Goal: Obtain resource: Download file/media

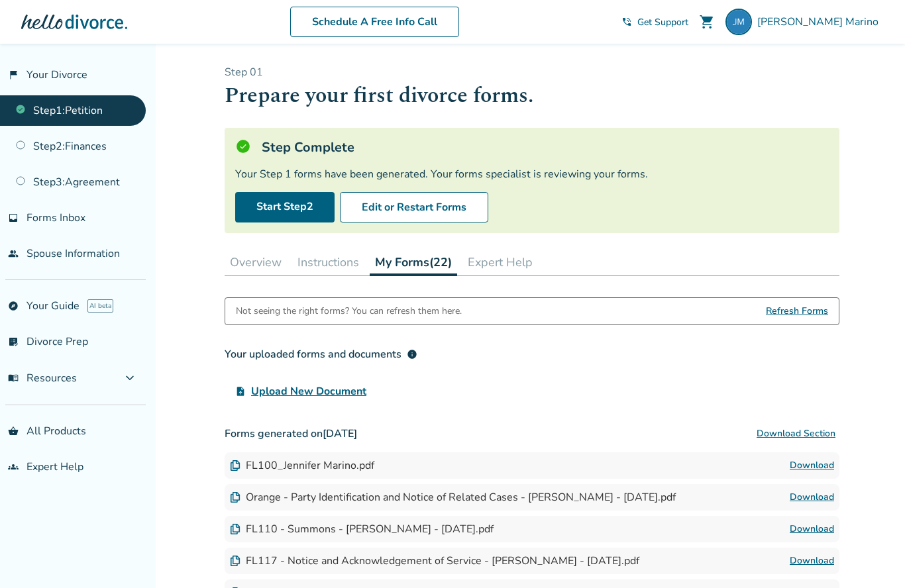
click at [798, 322] on span "Refresh Forms" at bounding box center [797, 311] width 62 height 27
click at [798, 319] on span "Refresh Forms" at bounding box center [797, 311] width 62 height 27
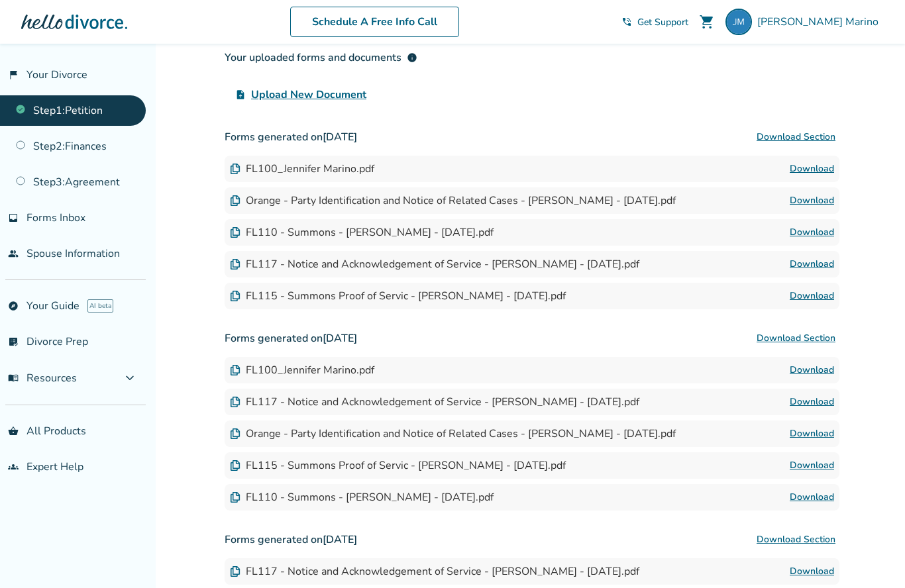
scroll to position [294, 0]
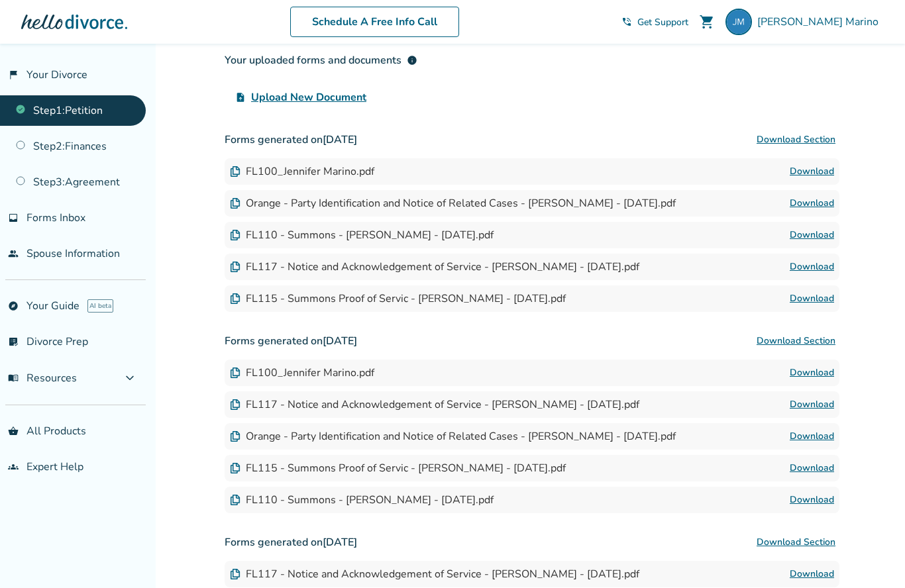
click at [818, 301] on link "Download" at bounding box center [812, 299] width 44 height 16
click at [815, 274] on link "Download" at bounding box center [812, 267] width 44 height 16
click at [256, 171] on div "FL100_Jennifer Marino.pdf" at bounding box center [302, 171] width 144 height 15
click at [255, 173] on div "FL100_Jennifer Marino.pdf" at bounding box center [302, 171] width 144 height 15
click at [51, 229] on link "inbox Forms Inbox" at bounding box center [73, 218] width 146 height 30
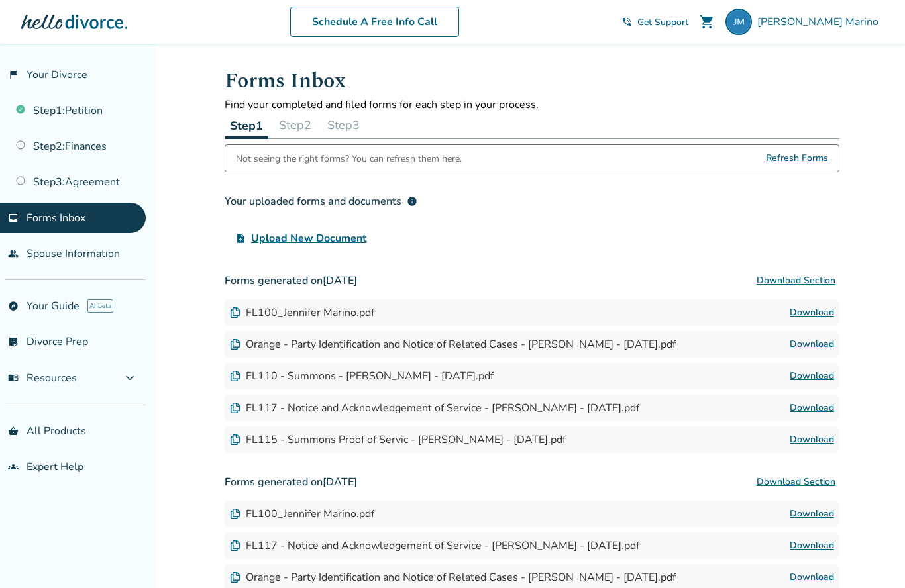
click at [54, 219] on span "Forms Inbox" at bounding box center [56, 218] width 59 height 15
click at [50, 188] on link "Step 3 : Agreement" at bounding box center [73, 182] width 146 height 30
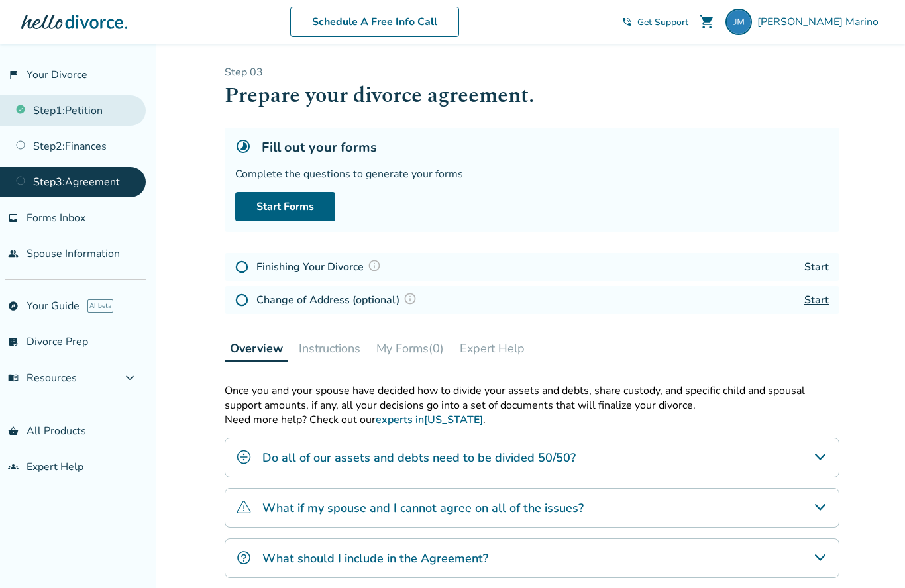
click at [46, 115] on link "Step 1 : Petition" at bounding box center [73, 110] width 146 height 30
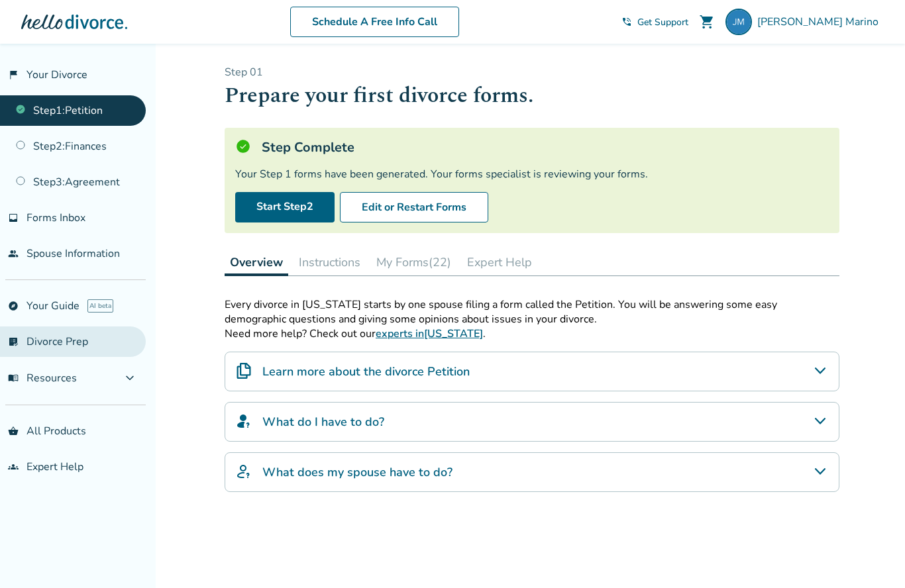
click at [70, 334] on link "list_alt_check Divorce Prep" at bounding box center [73, 342] width 146 height 30
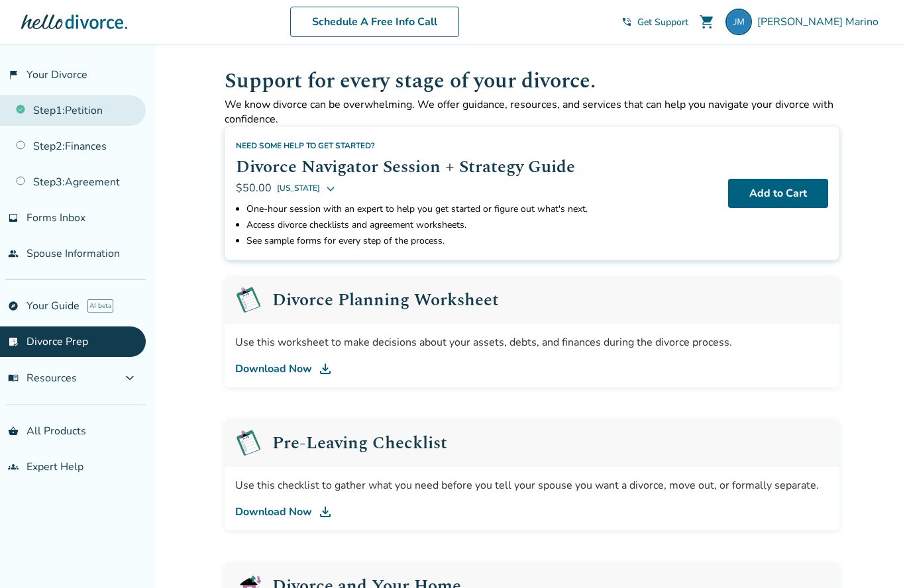
click at [36, 106] on link "Step 1 : Petition" at bounding box center [73, 110] width 146 height 30
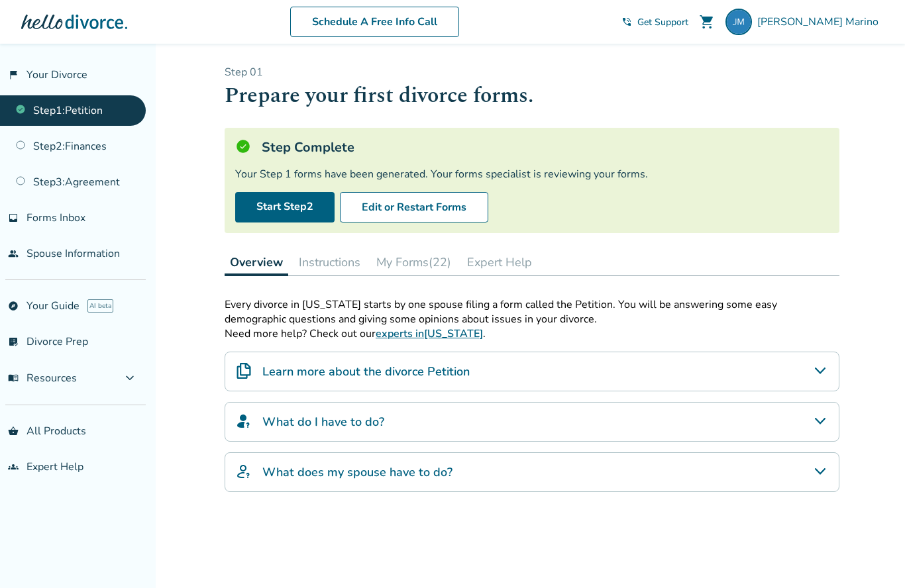
click at [492, 378] on div "Learn more about the divorce Petition" at bounding box center [532, 372] width 615 height 40
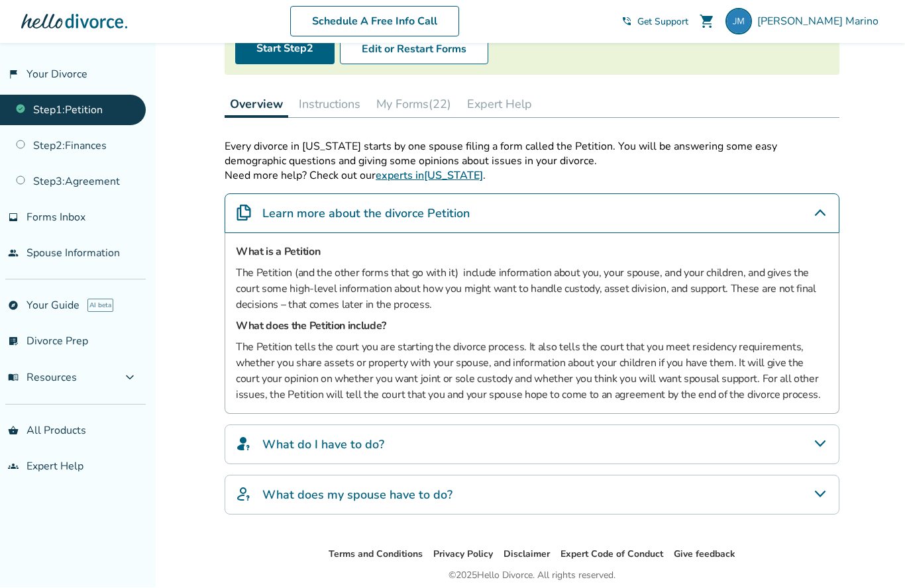
click at [417, 449] on div "What do I have to do?" at bounding box center [532, 445] width 615 height 40
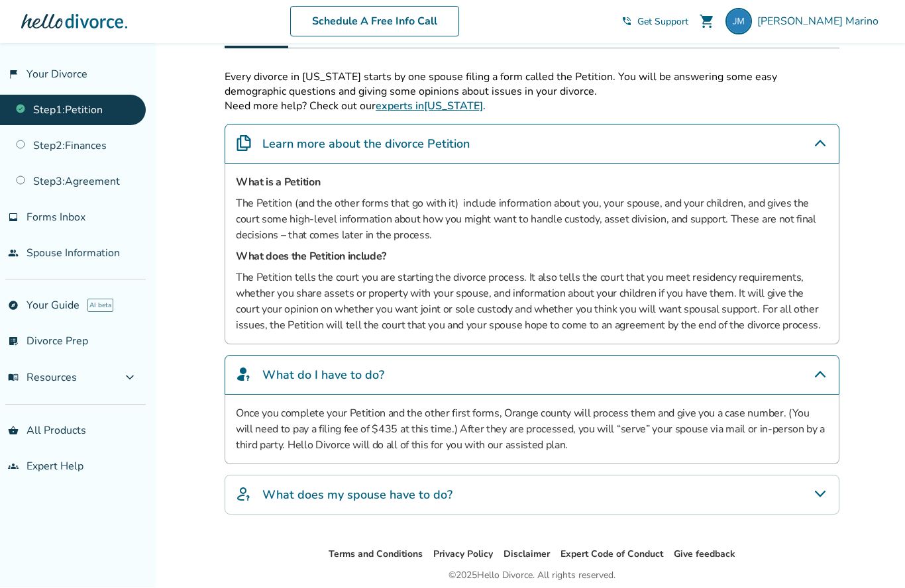
click at [386, 504] on h4 "What does my spouse have to do?" at bounding box center [357, 495] width 190 height 17
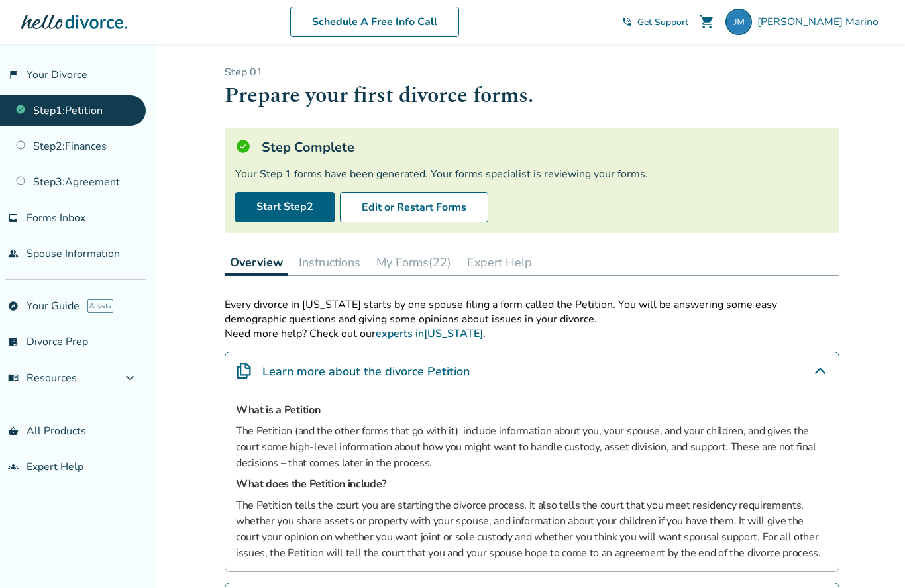
click at [332, 260] on button "Instructions" at bounding box center [330, 262] width 72 height 27
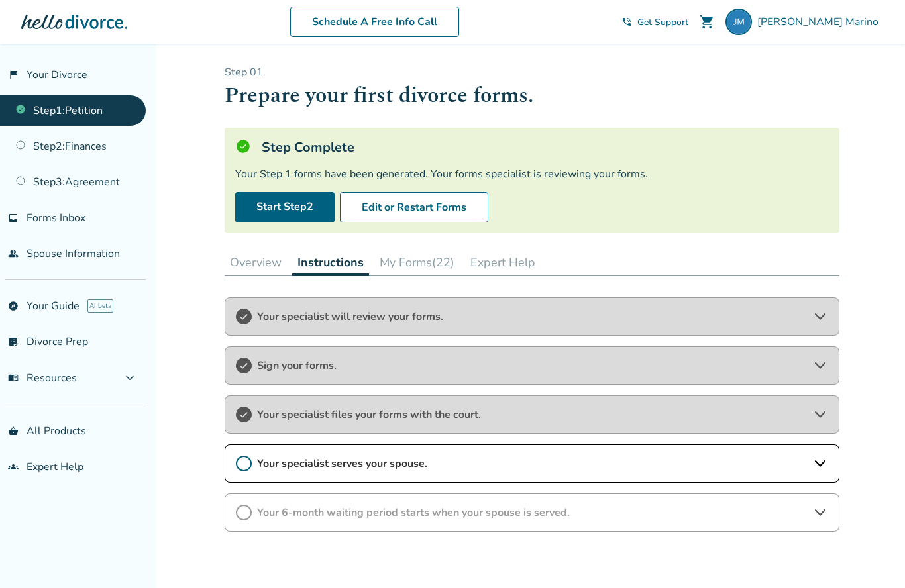
click at [427, 272] on button "My Forms (22)" at bounding box center [416, 262] width 85 height 27
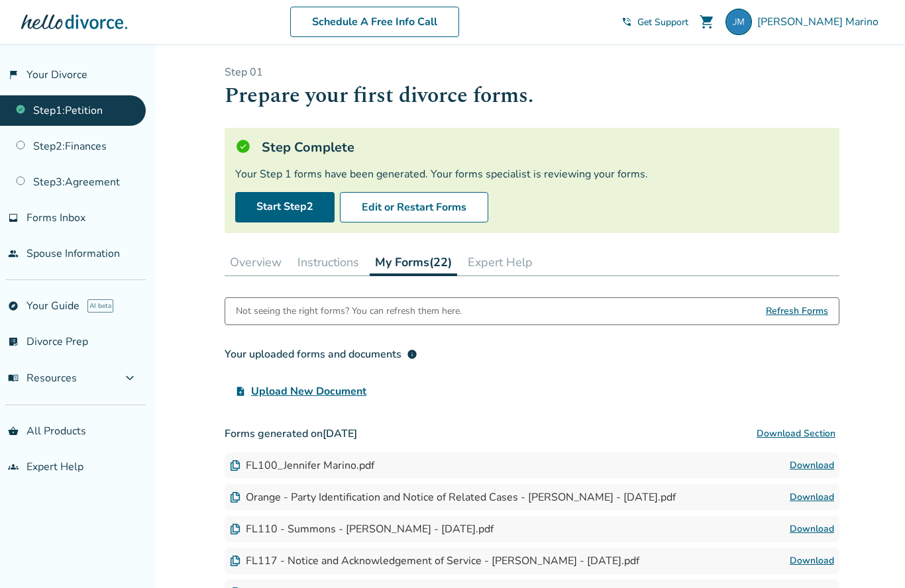
click at [806, 441] on button "Download Section" at bounding box center [796, 434] width 87 height 27
click at [818, 443] on button "Download Section" at bounding box center [796, 434] width 87 height 27
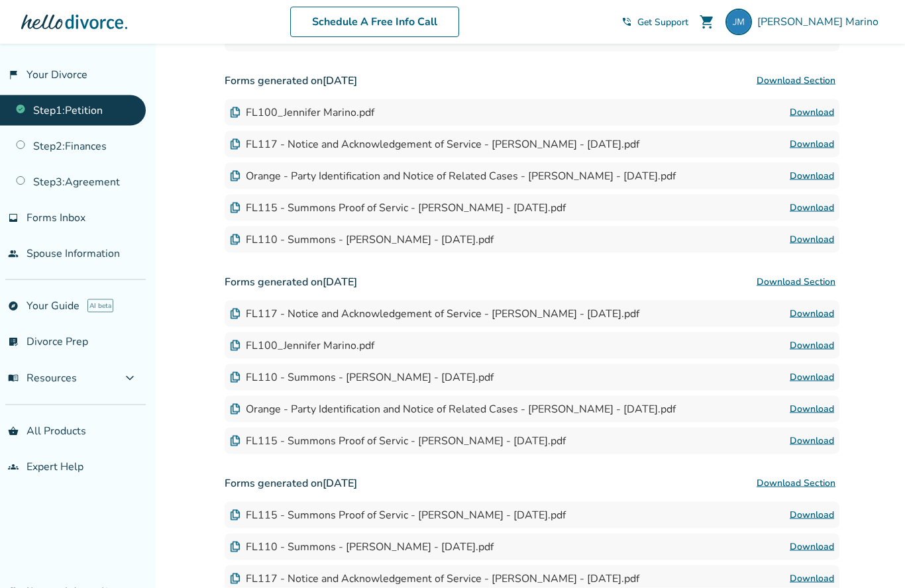
scroll to position [541, 0]
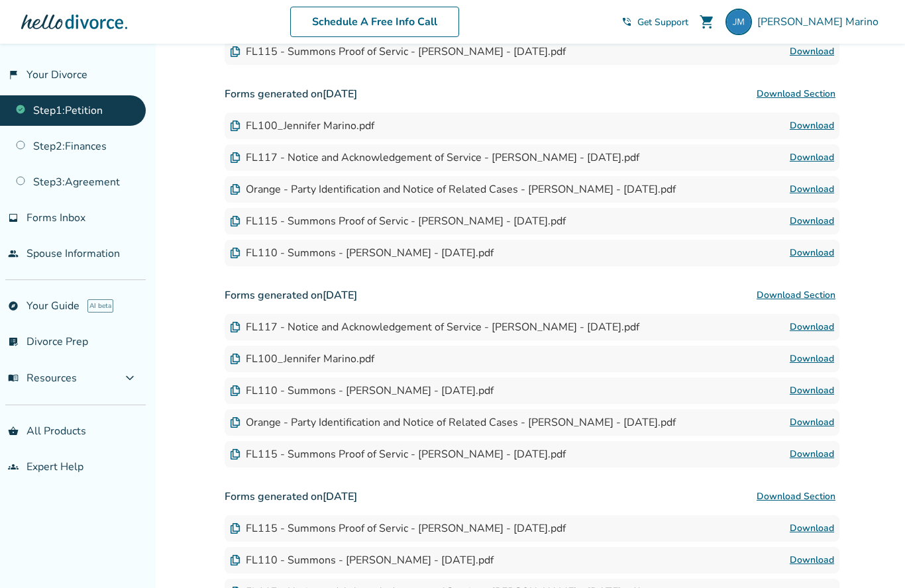
click at [313, 361] on div "FL100_Jennifer Marino.pdf" at bounding box center [302, 359] width 144 height 15
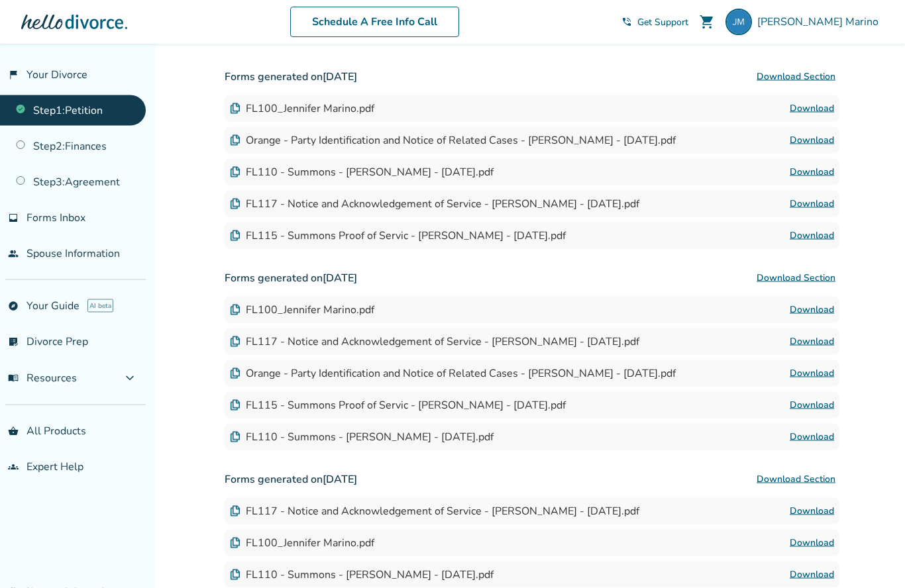
scroll to position [351, 0]
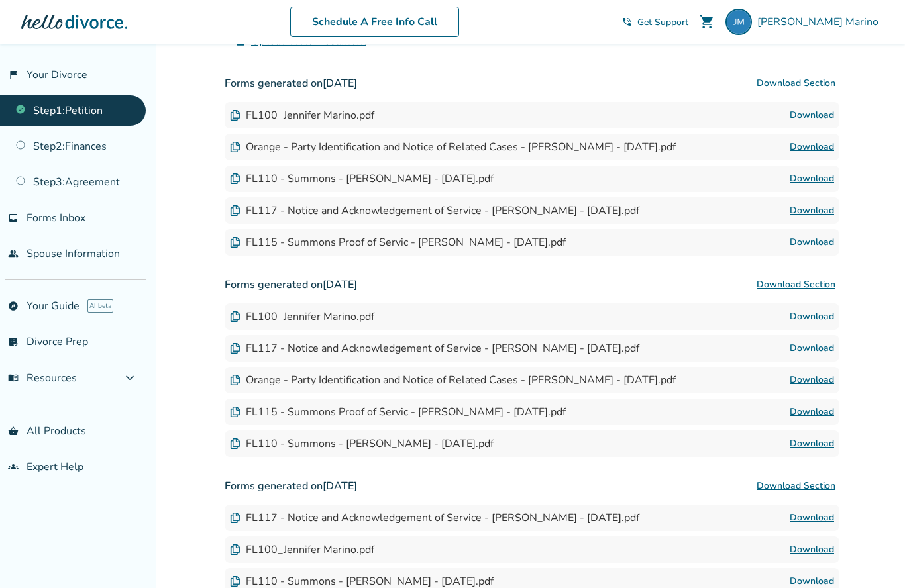
click at [325, 170] on div "FL110 - Summons - Jennifer Marino - 2025-09-01.pdf Download" at bounding box center [532, 179] width 615 height 27
click at [276, 154] on div "Orange - Party Identification and Notice of Related Cases - [PERSON_NAME] - [DA…" at bounding box center [453, 147] width 446 height 15
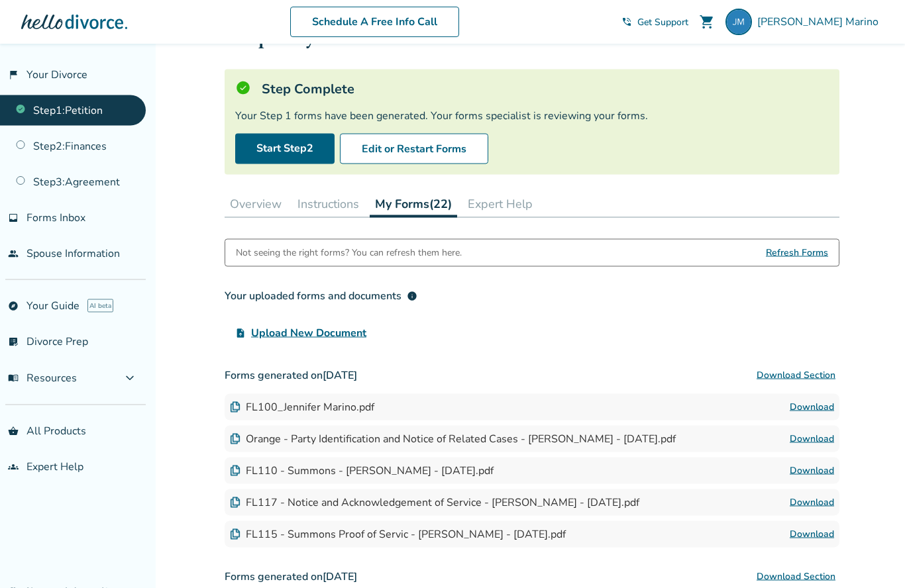
scroll to position [0, 0]
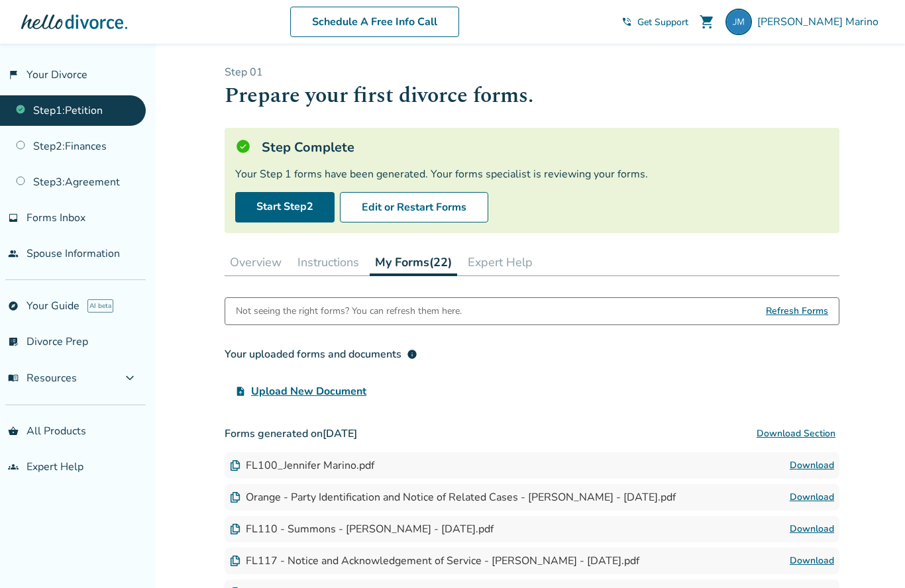
click at [28, 111] on link "Step 1 : Petition" at bounding box center [73, 110] width 146 height 30
click at [345, 271] on button "Instructions" at bounding box center [328, 262] width 72 height 27
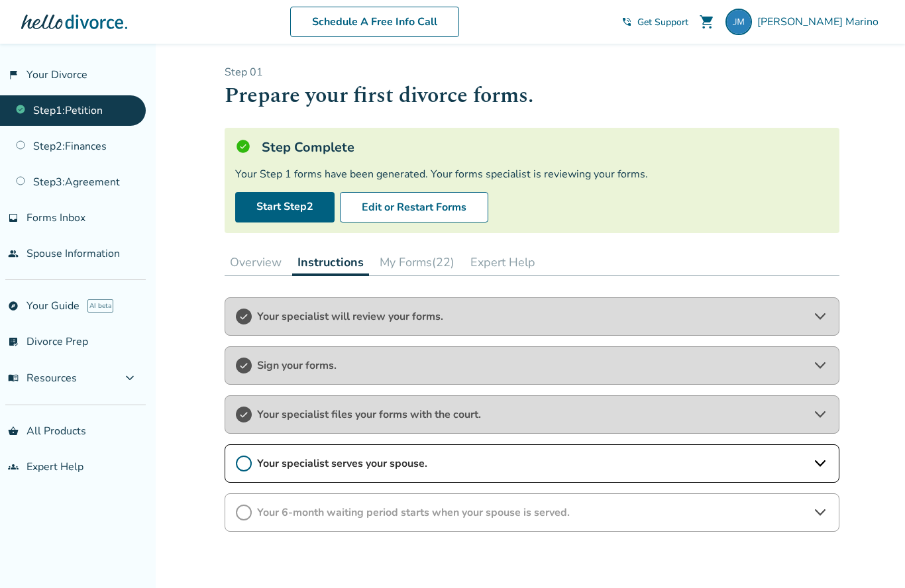
click at [627, 422] on span "Your specialist files your forms with the court." at bounding box center [532, 414] width 550 height 15
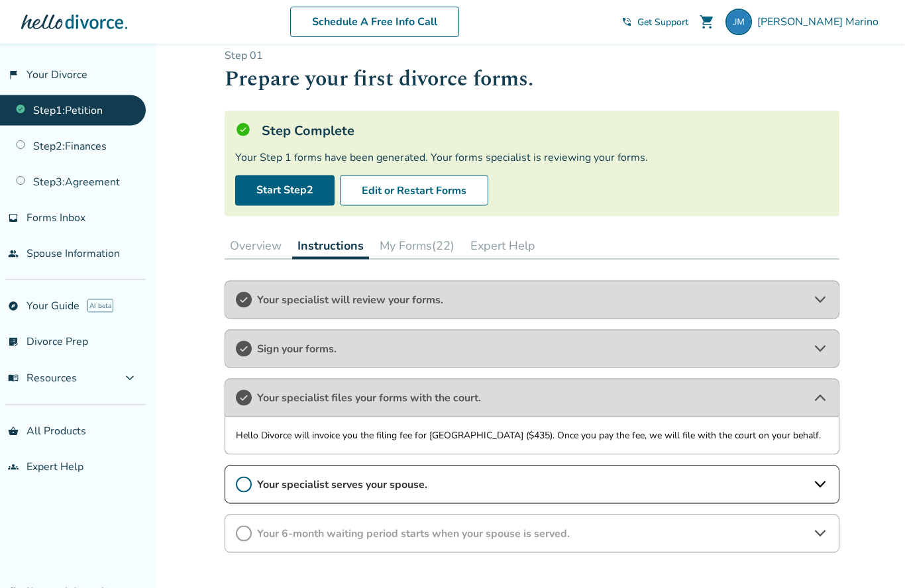
scroll to position [23, 0]
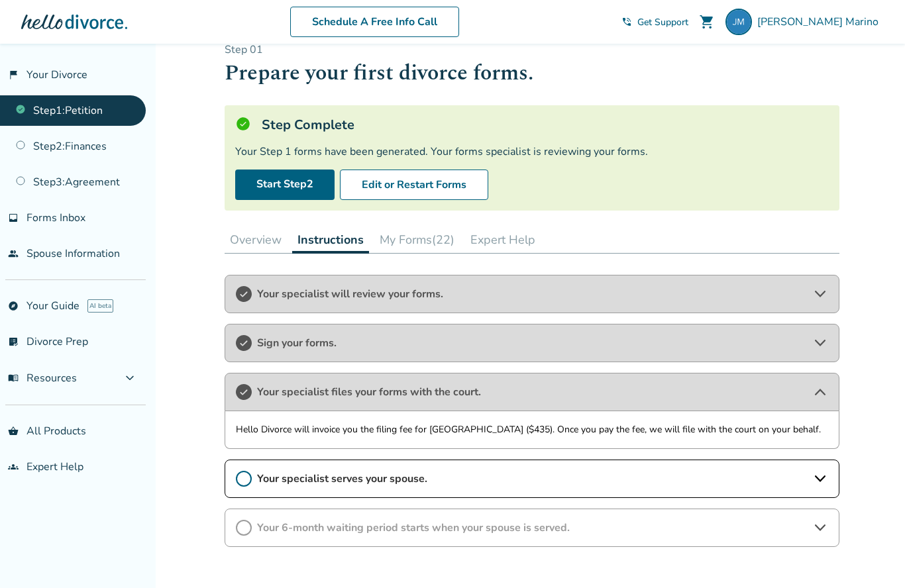
click at [809, 483] on div "Your specialist serves your spouse." at bounding box center [532, 479] width 615 height 38
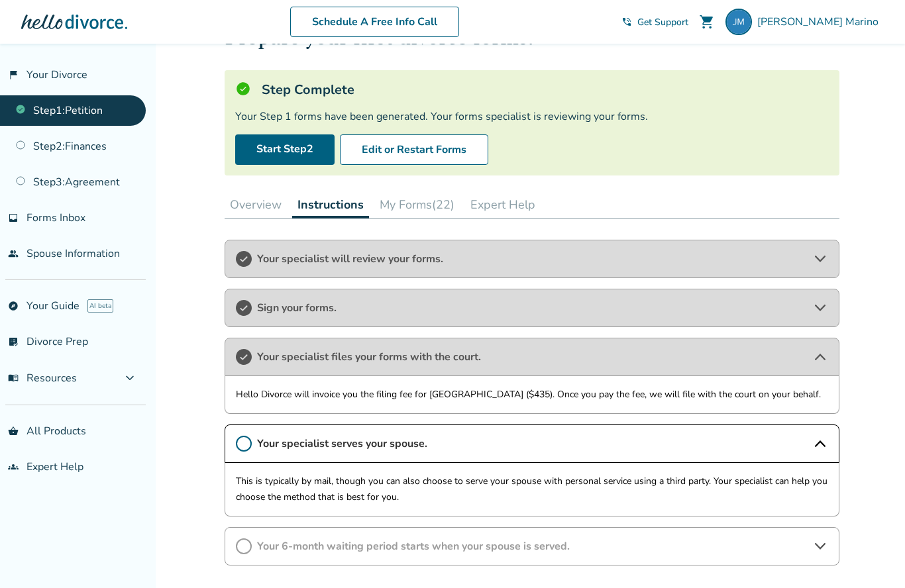
scroll to position [57, 0]
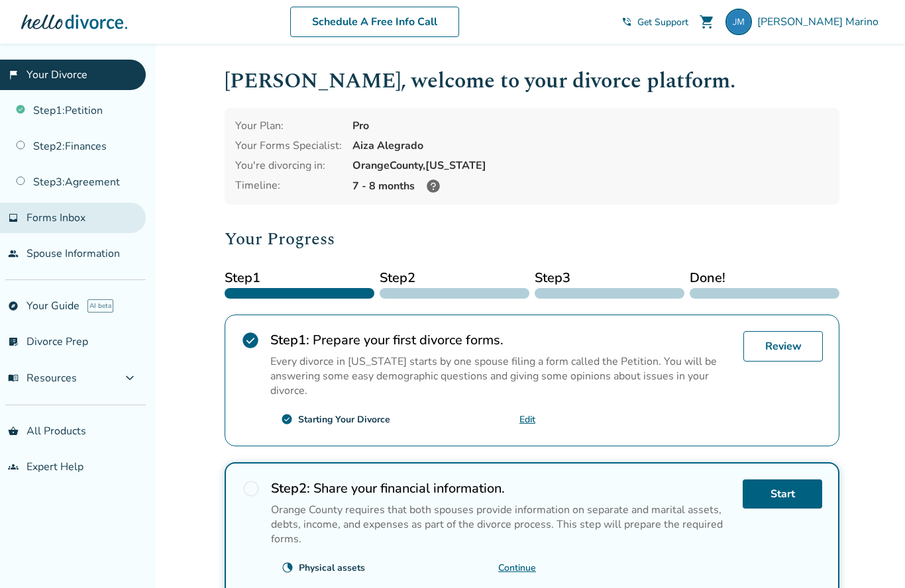
click at [39, 225] on span "Forms Inbox" at bounding box center [56, 218] width 59 height 15
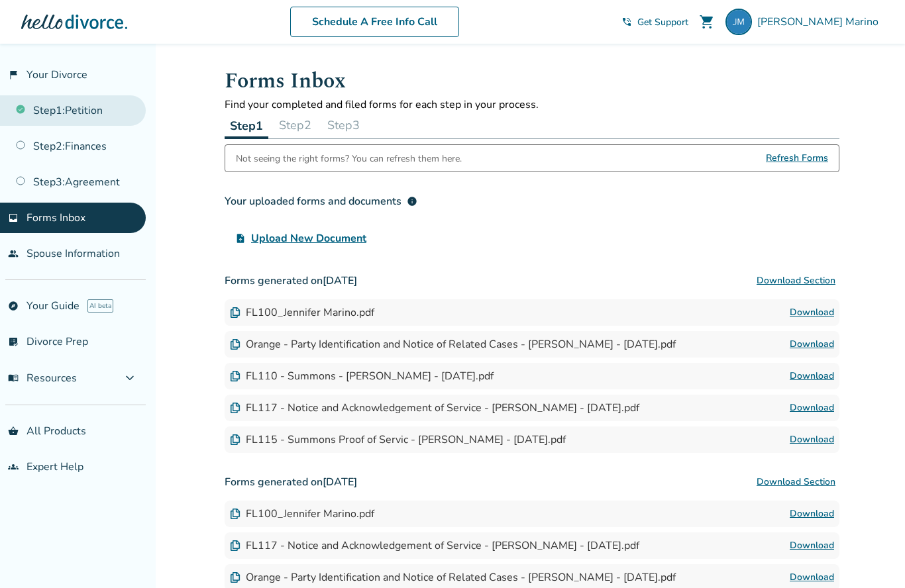
click at [46, 112] on link "Step 1 : Petition" at bounding box center [73, 110] width 146 height 30
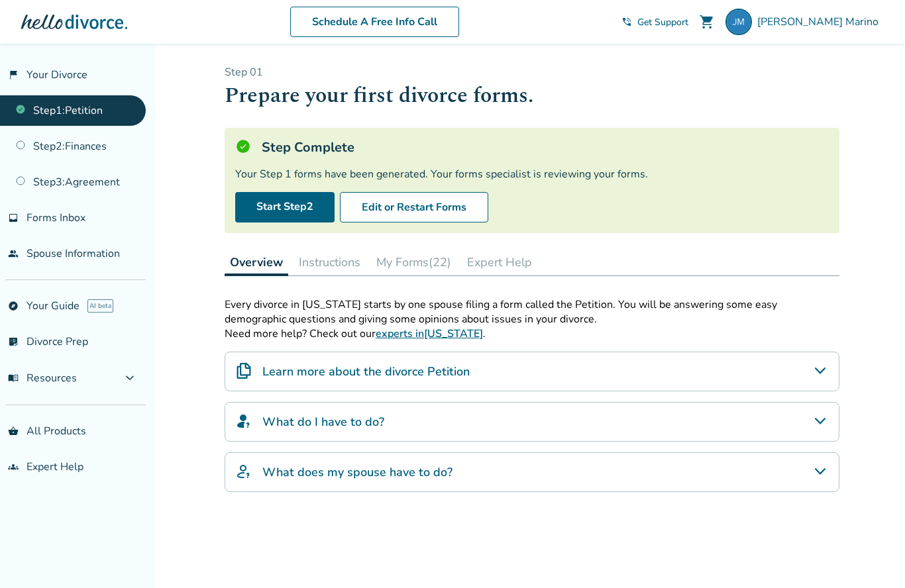
click at [324, 269] on button "Instructions" at bounding box center [330, 262] width 72 height 27
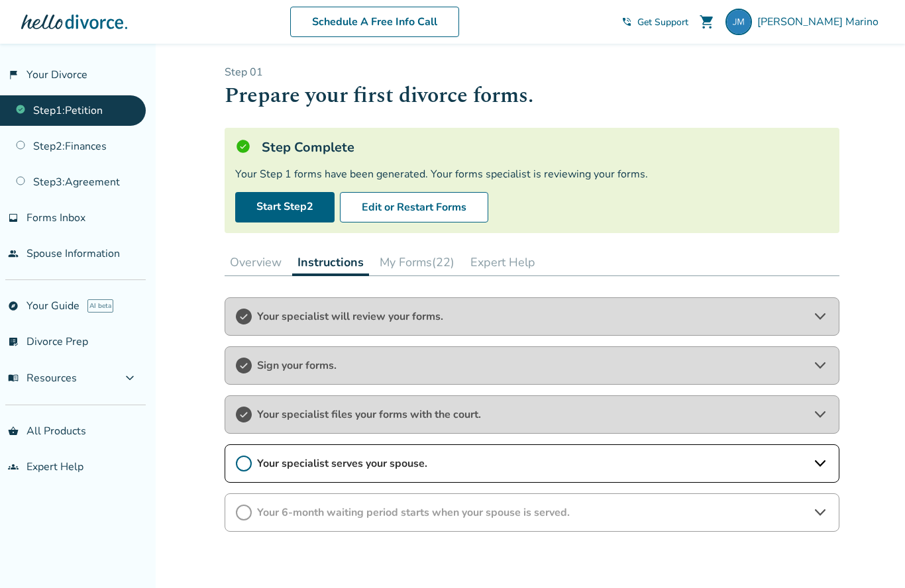
click at [387, 261] on button "My Forms (22)" at bounding box center [416, 262] width 85 height 27
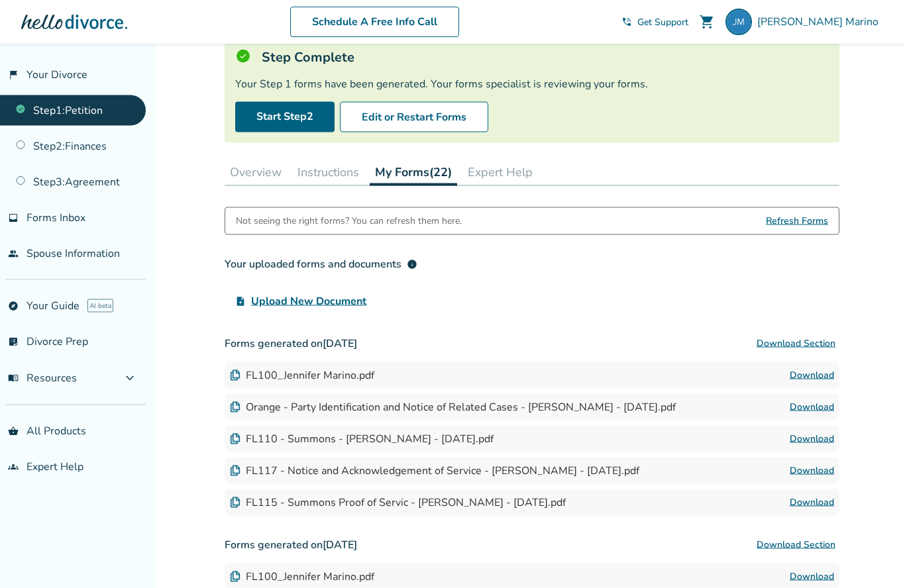
scroll to position [93, 0]
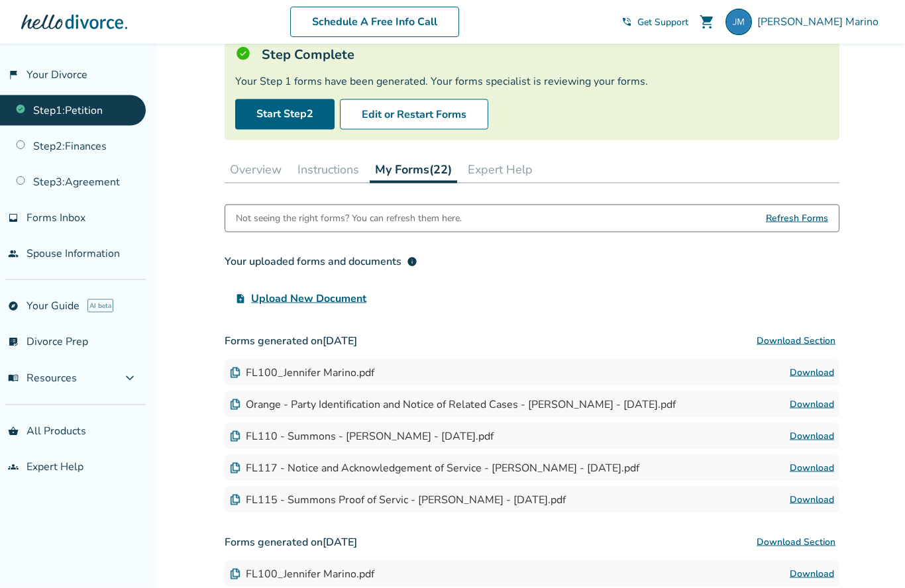
click at [260, 376] on div "FL100_Jennifer Marino.pdf" at bounding box center [302, 373] width 144 height 15
click at [251, 386] on div "FL100_Jennifer Marino.pdf Download" at bounding box center [532, 373] width 615 height 27
click at [253, 386] on div "FL100_Jennifer Marino.pdf Download" at bounding box center [532, 373] width 615 height 27
click at [825, 380] on link "Download" at bounding box center [812, 372] width 44 height 16
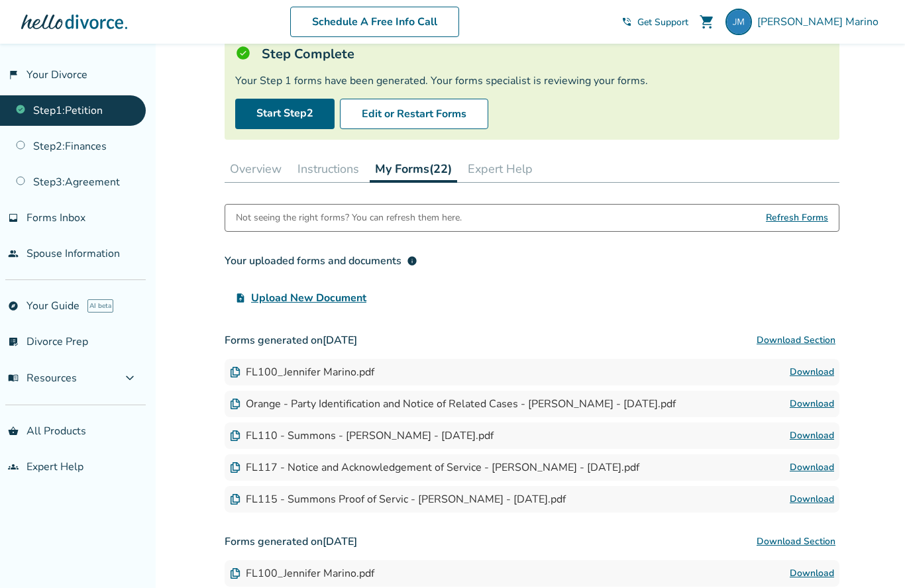
scroll to position [151, 0]
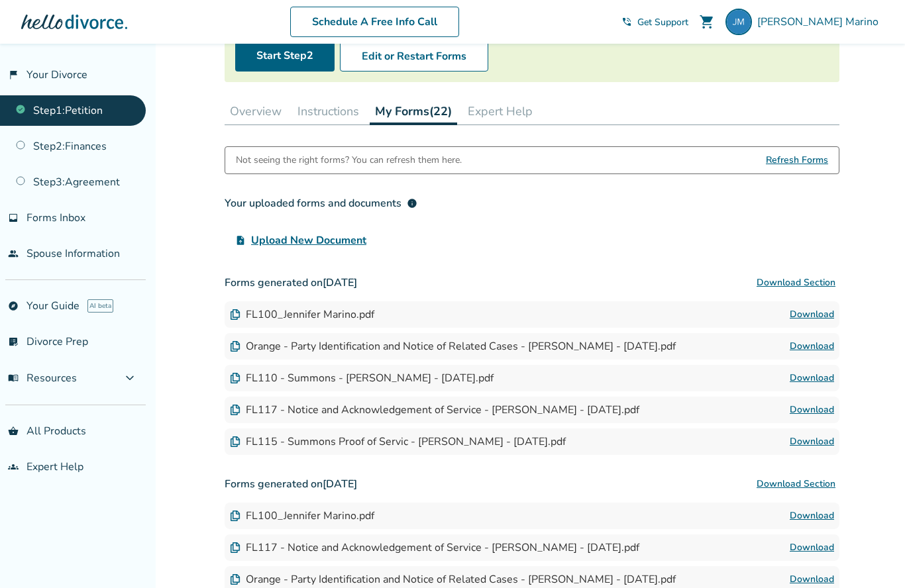
click at [264, 351] on div "Orange - Party Identification and Notice of Related Cases - [PERSON_NAME] - [DA…" at bounding box center [453, 346] width 446 height 15
click at [634, 345] on div "Orange - Party Identification and Notice of Related Cases - [PERSON_NAME] - [DA…" at bounding box center [453, 346] width 446 height 15
click at [604, 352] on div "Orange - Party Identification and Notice of Related Cases - [PERSON_NAME] - [DA…" at bounding box center [453, 346] width 446 height 15
click at [254, 386] on div "FL110 - Summons - [PERSON_NAME] - [DATE].pdf" at bounding box center [362, 378] width 264 height 15
click at [822, 351] on link "Download" at bounding box center [812, 347] width 44 height 16
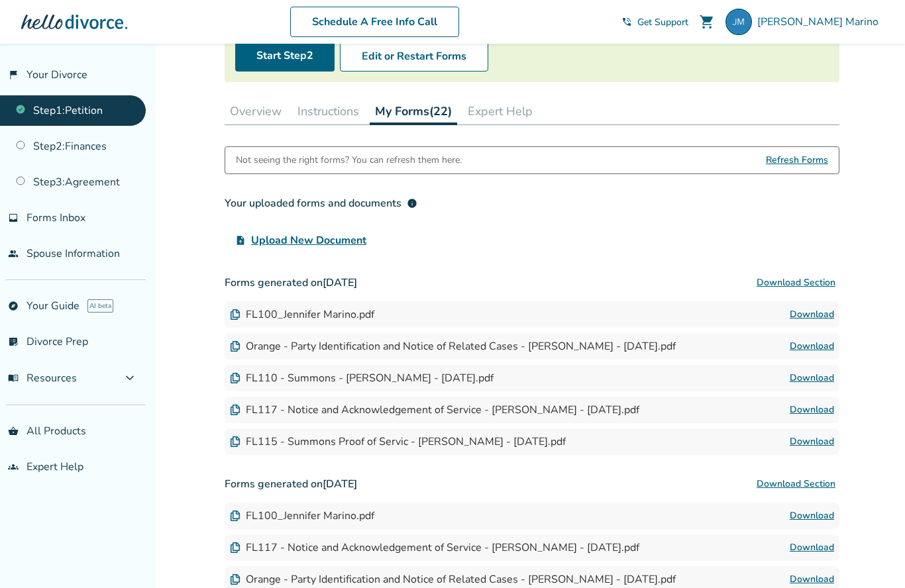
click at [485, 386] on div "FL110 - Summons - [PERSON_NAME] - [DATE].pdf" at bounding box center [362, 378] width 264 height 15
click at [822, 383] on link "Download" at bounding box center [812, 378] width 44 height 16
